Goal: Find specific page/section: Find specific page/section

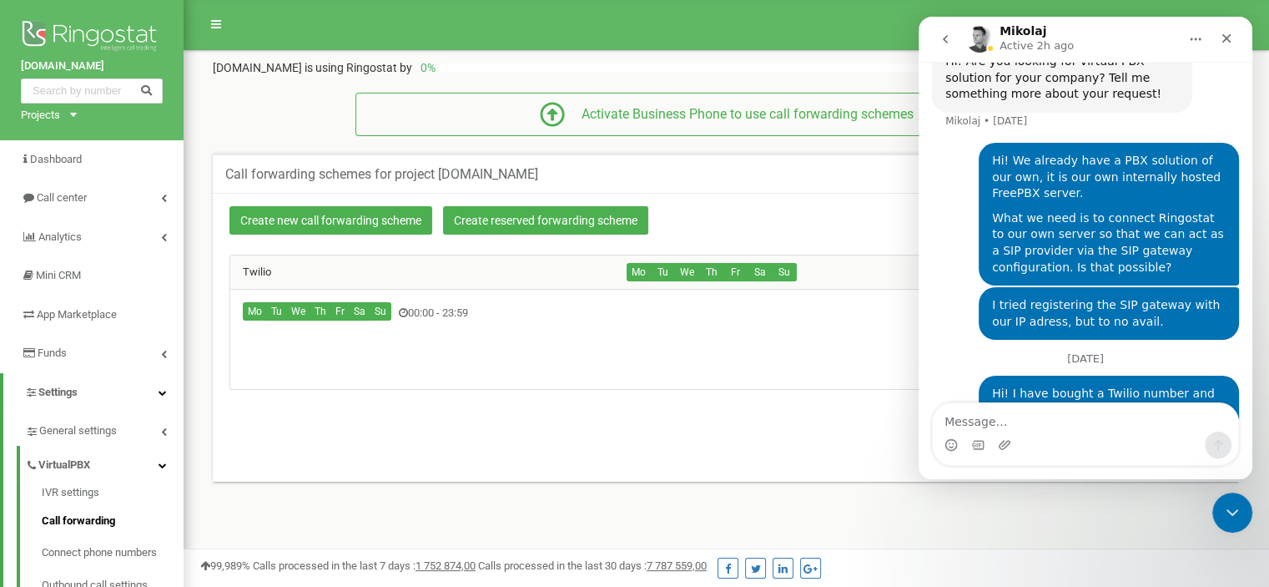
scroll to position [1381, 0]
click at [1228, 38] on icon "Close" at bounding box center [1226, 38] width 13 height 13
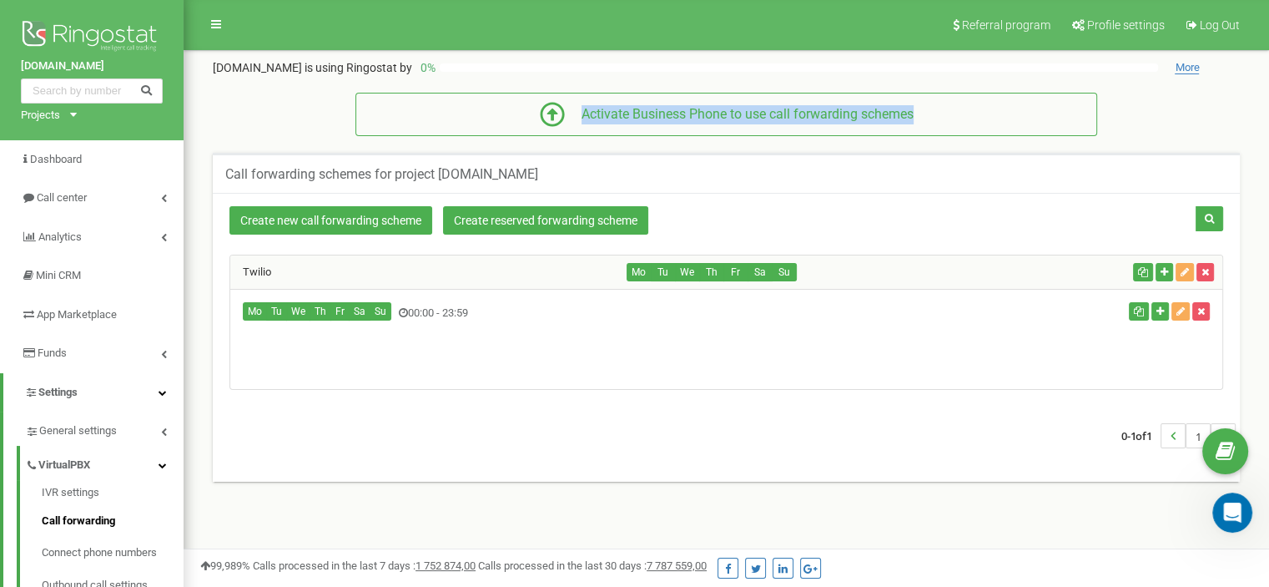
drag, startPoint x: 1202, startPoint y: 70, endPoint x: 1193, endPoint y: 118, distance: 48.3
click at [1193, 118] on div "Referral program Profile settings Log Out intranet.clubshare.com.br is using Ri…" at bounding box center [727, 500] width 1086 height 1001
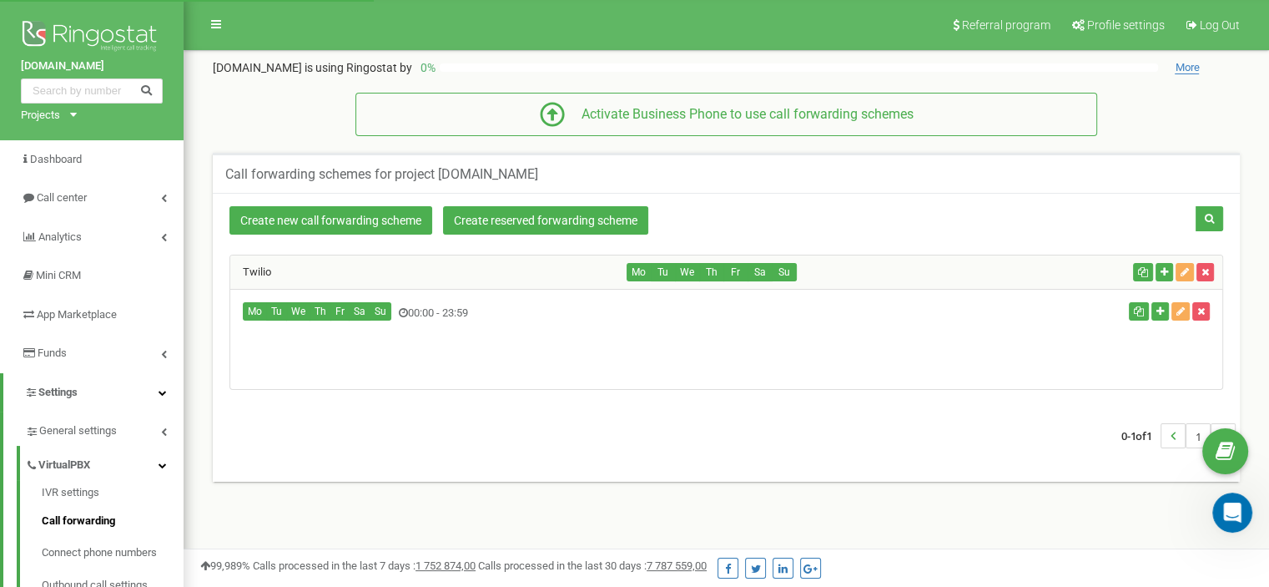
click at [1195, 66] on span "More" at bounding box center [1187, 67] width 24 height 13
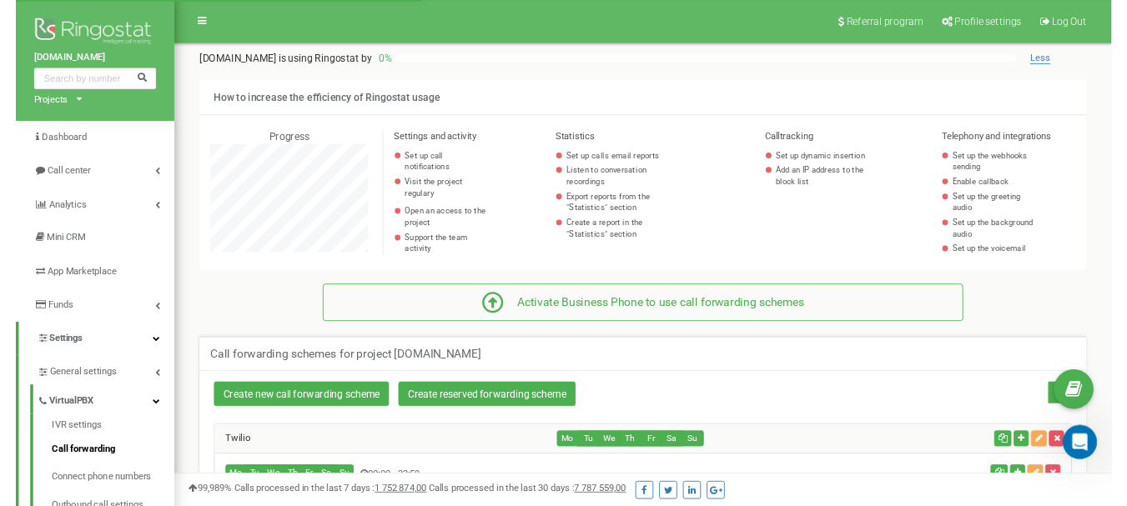
scroll to position [1001, 1085]
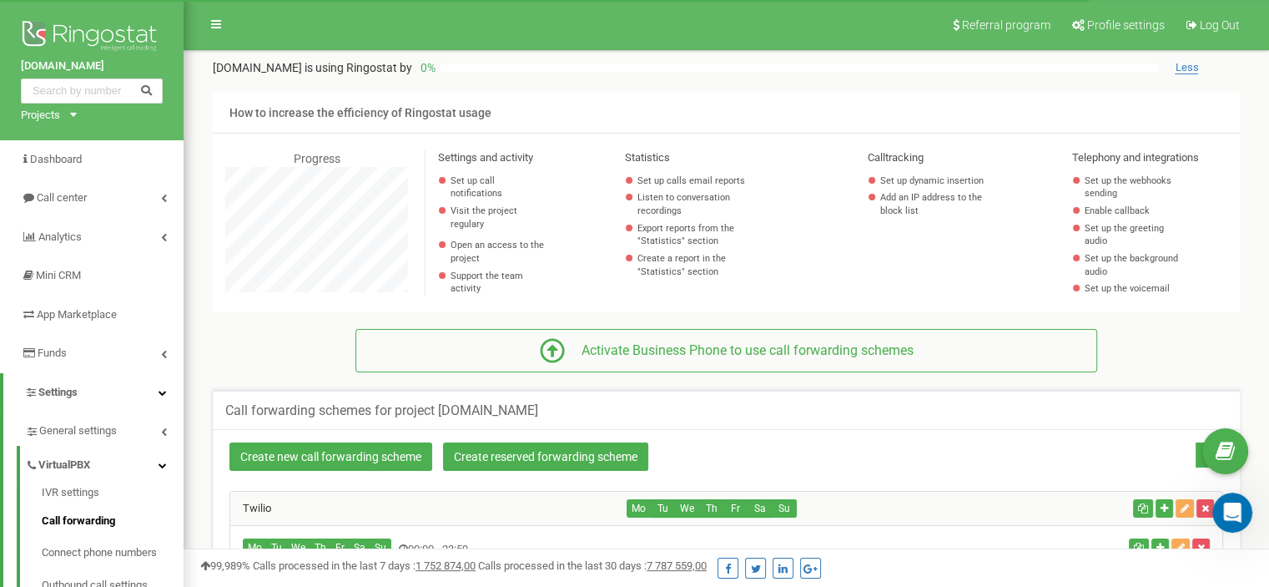
click at [1195, 66] on span "Less" at bounding box center [1186, 67] width 23 height 13
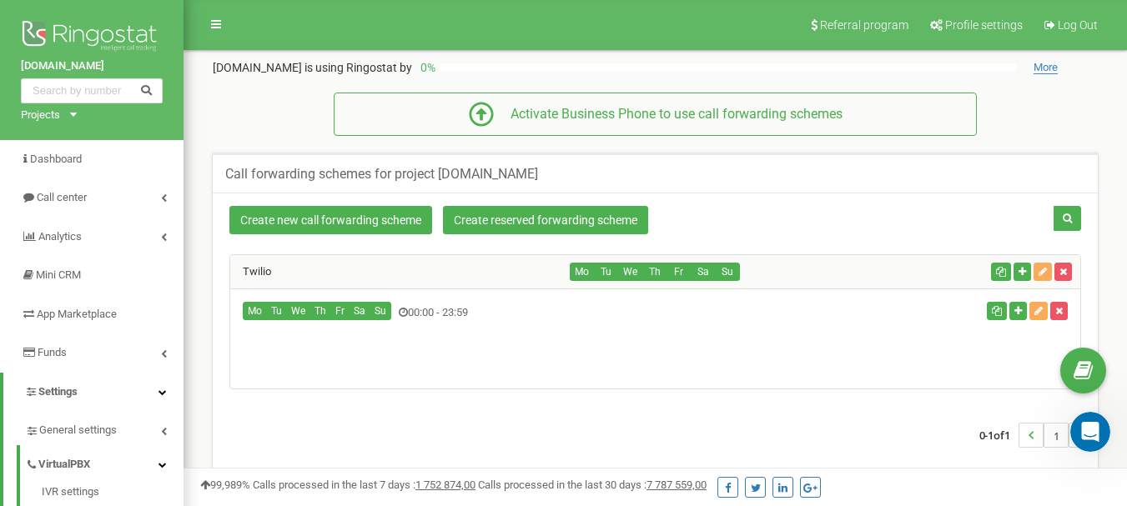
scroll to position [1462, 0]
